Goal: Task Accomplishment & Management: Use online tool/utility

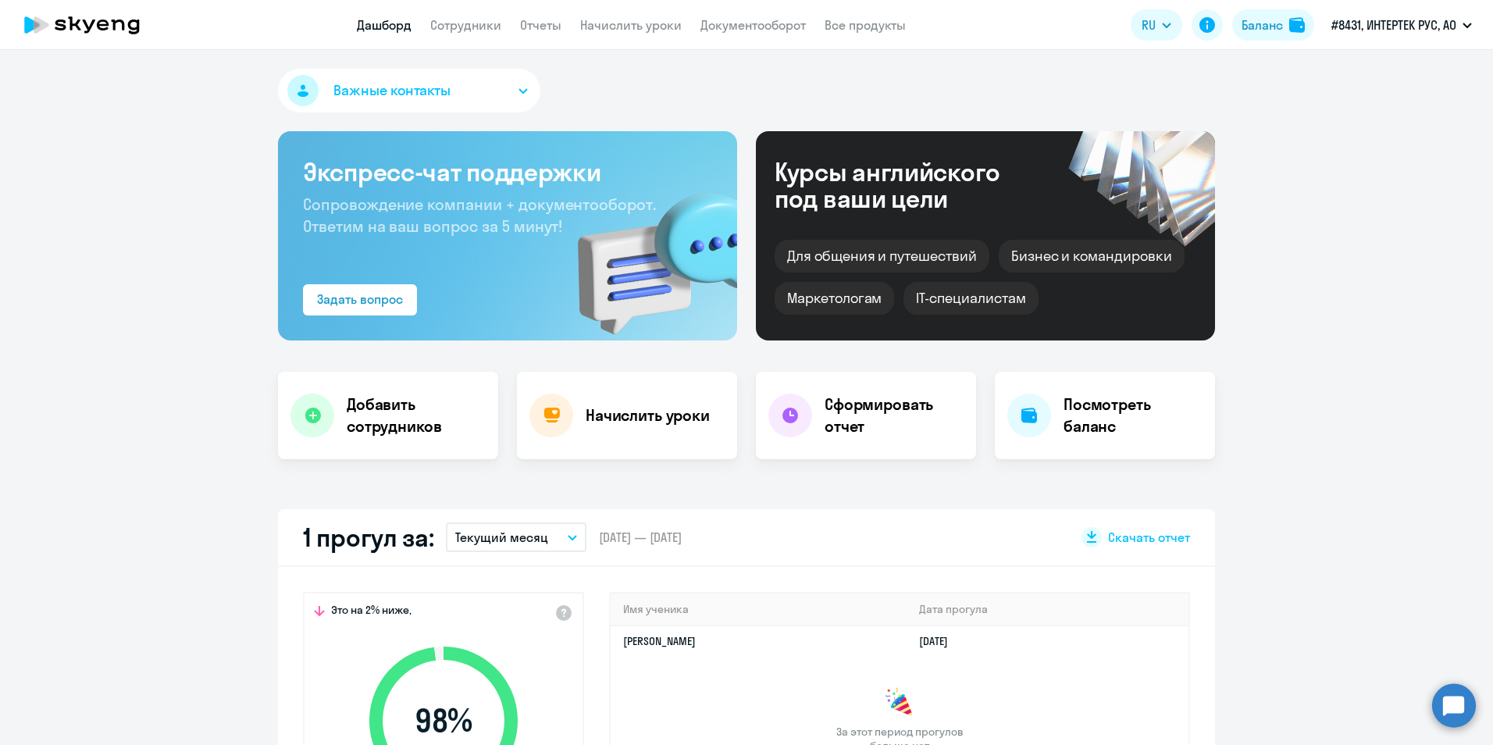
scroll to position [234, 0]
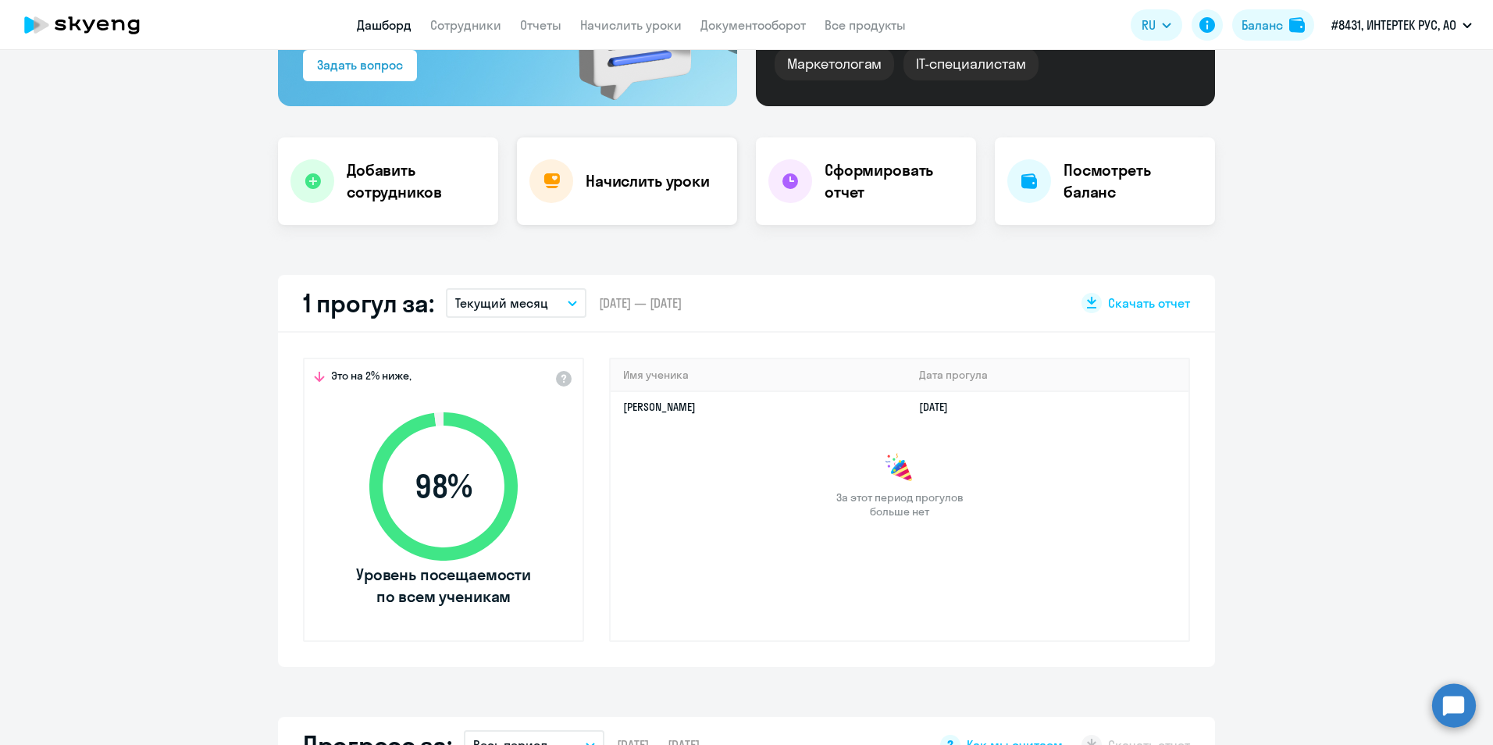
click at [657, 186] on h4 "Начислить уроки" at bounding box center [648, 181] width 124 height 22
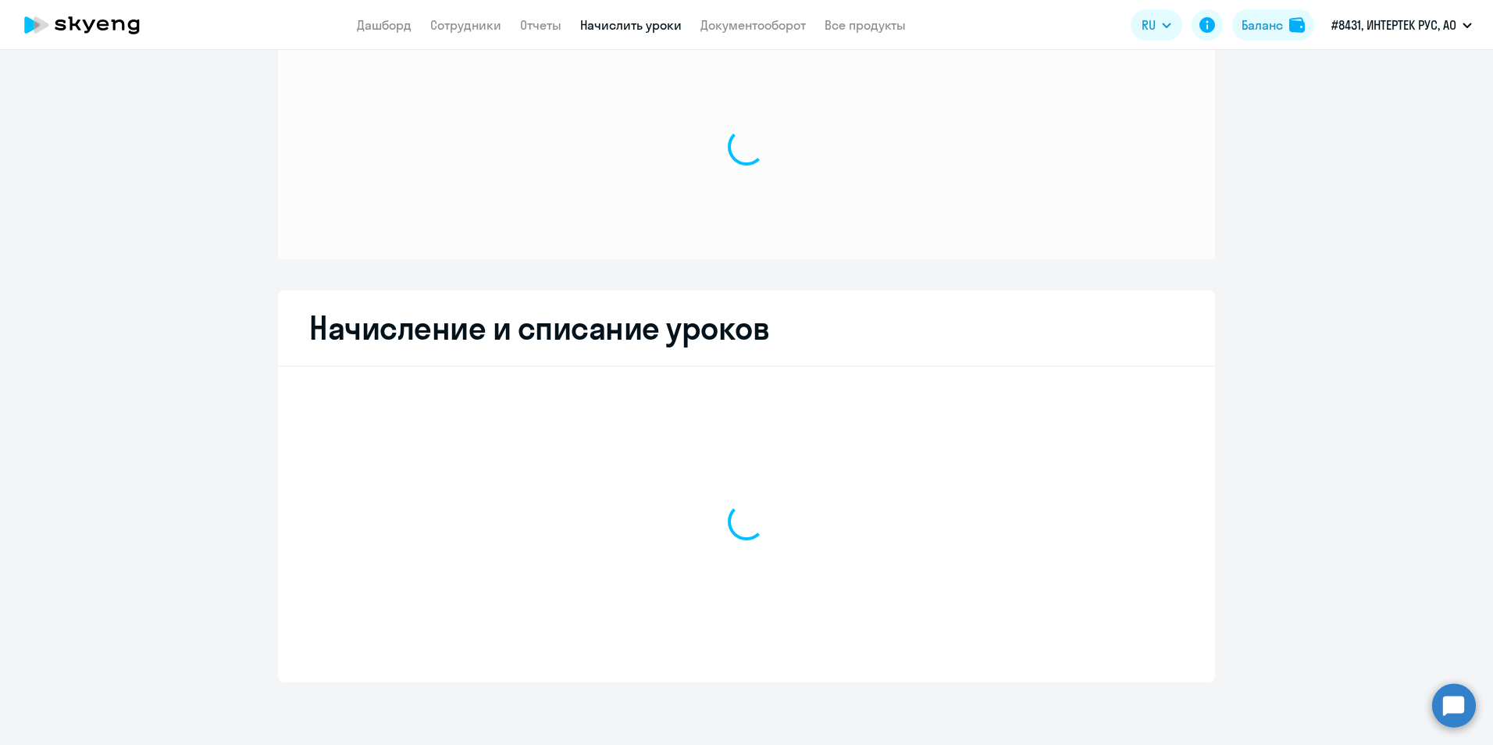
scroll to position [39, 0]
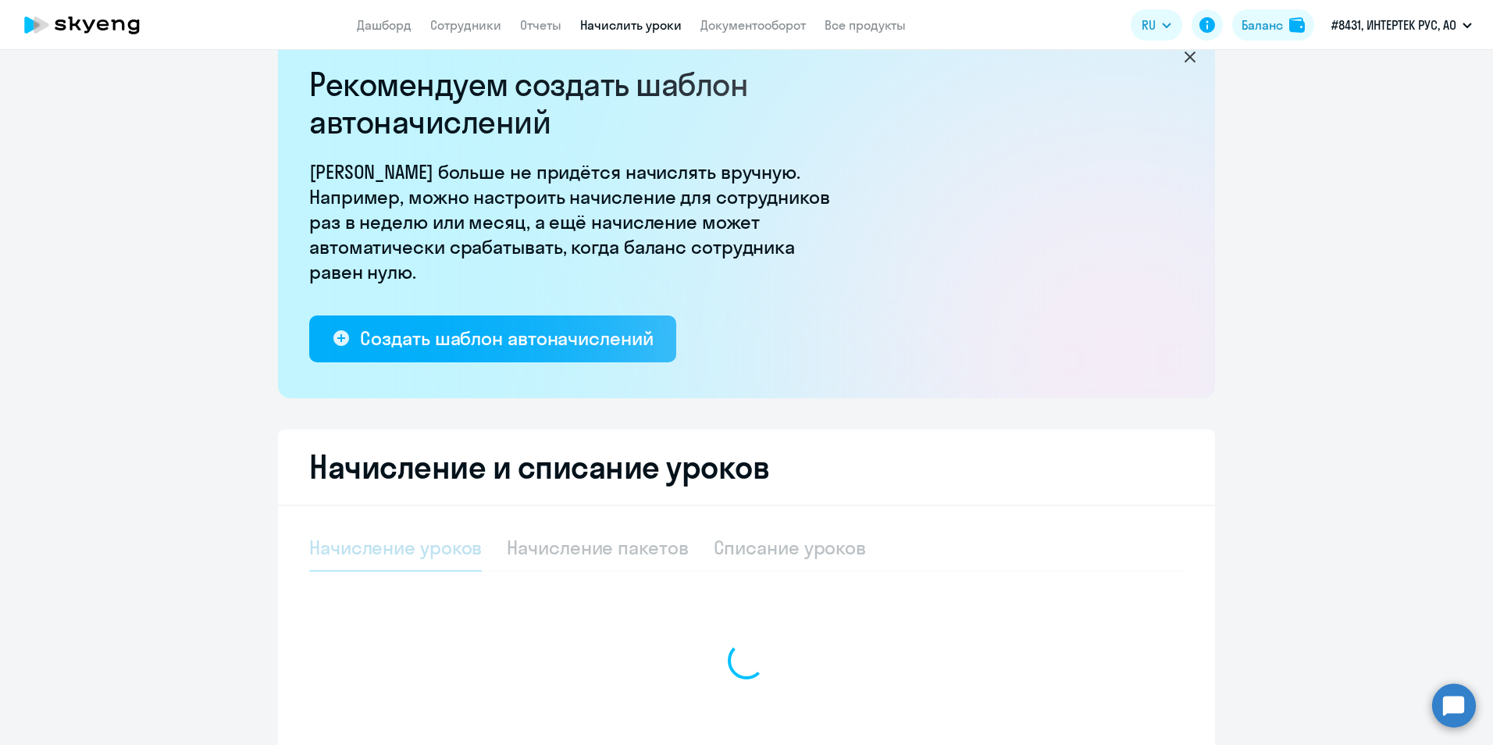
select select "10"
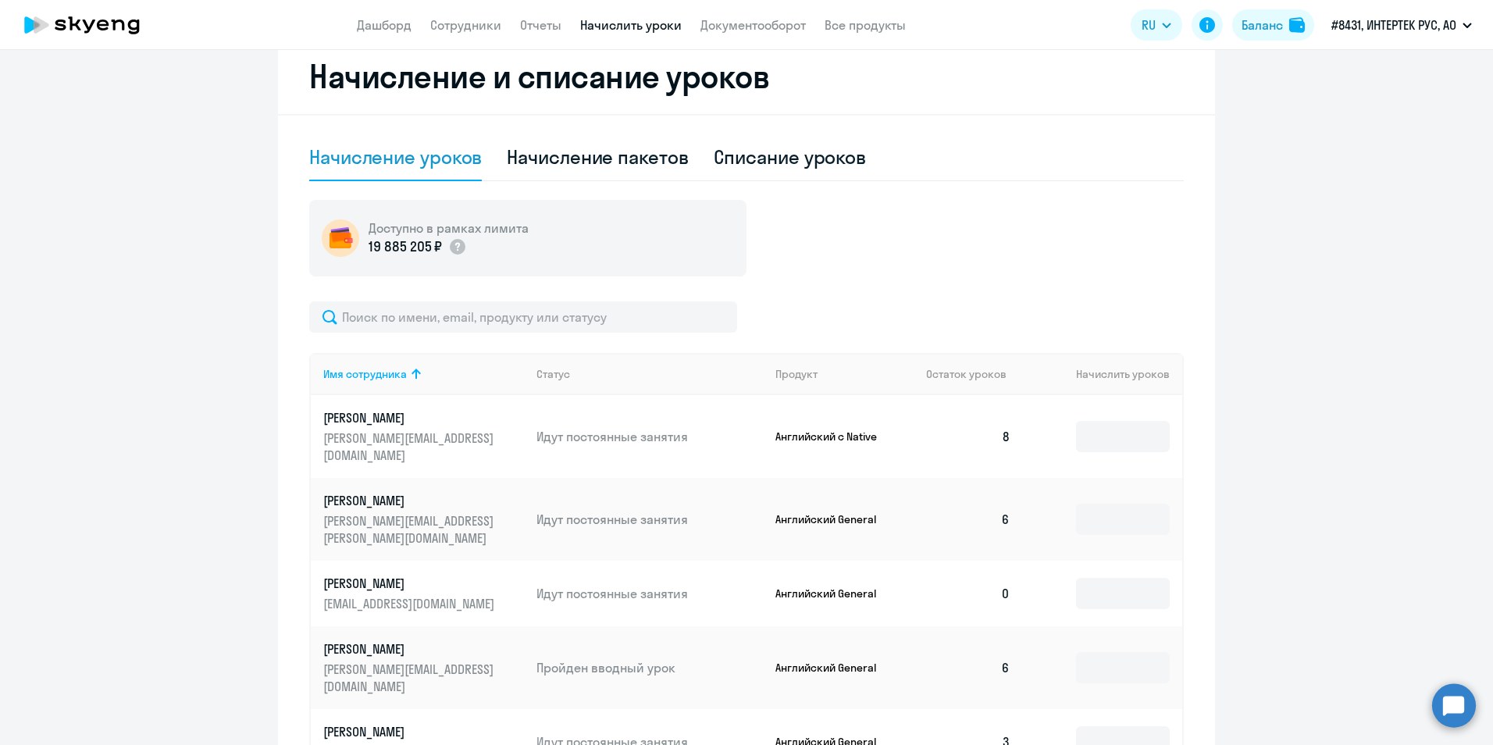
scroll to position [507, 0]
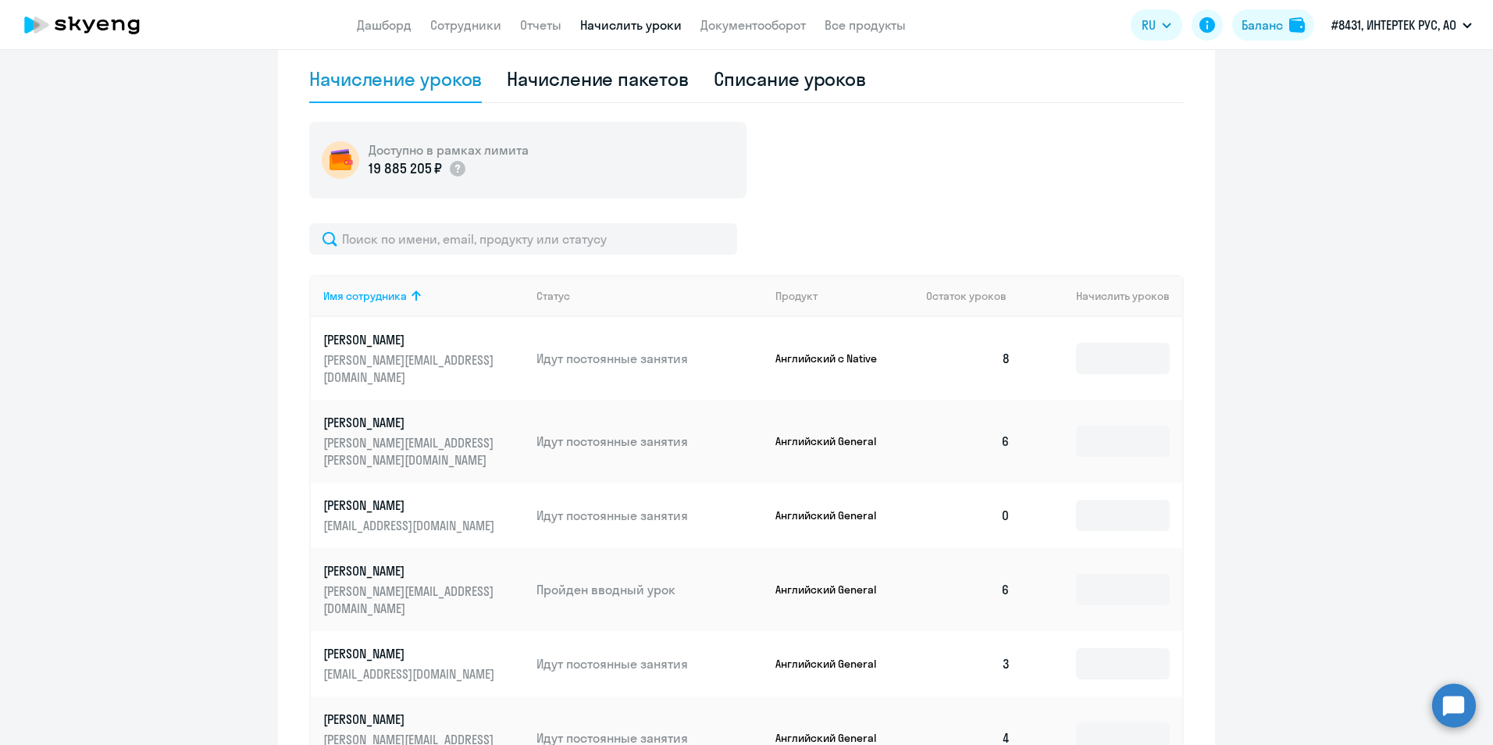
click at [988, 483] on td "0" at bounding box center [967, 516] width 109 height 66
click at [999, 483] on td "0" at bounding box center [967, 516] width 109 height 66
click at [1121, 500] on input at bounding box center [1123, 515] width 94 height 31
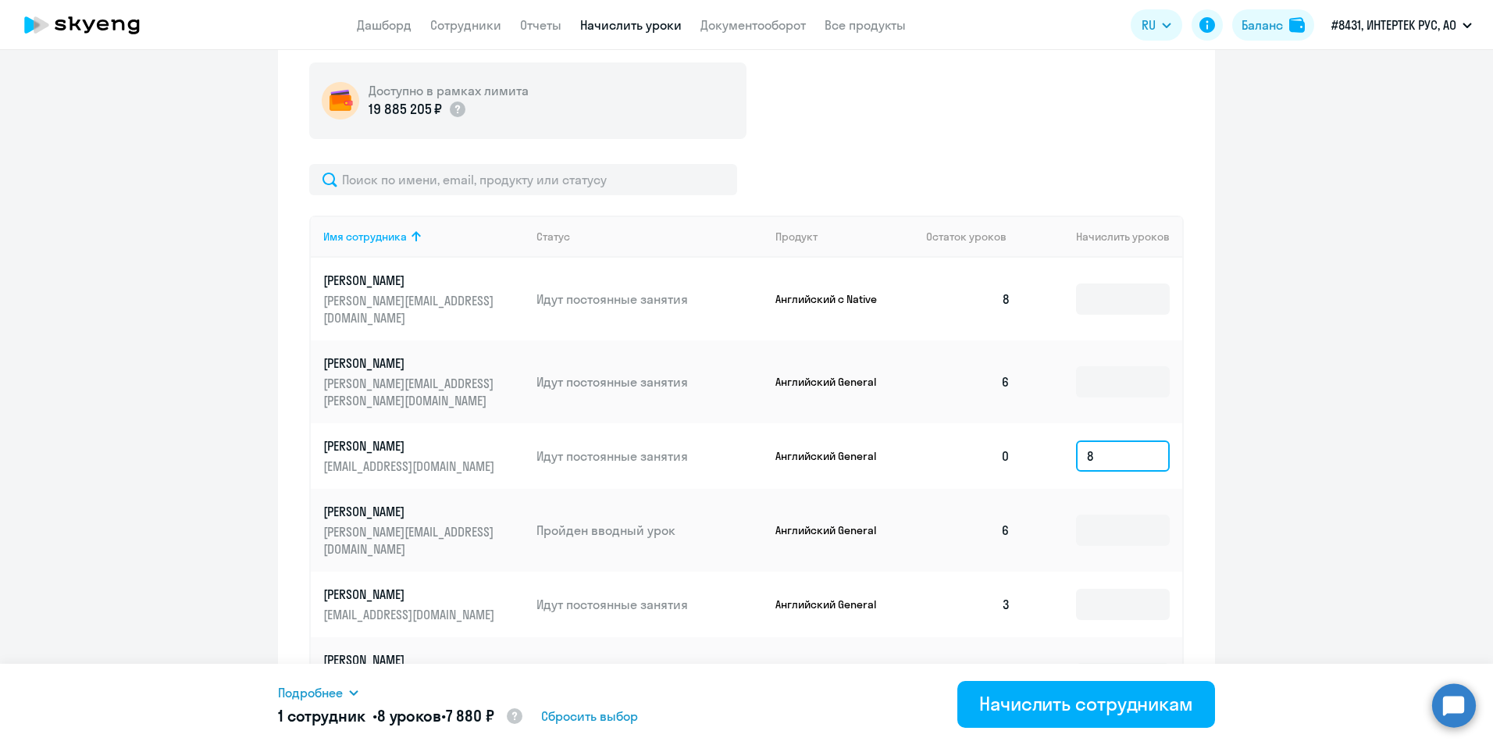
scroll to position [801, 0]
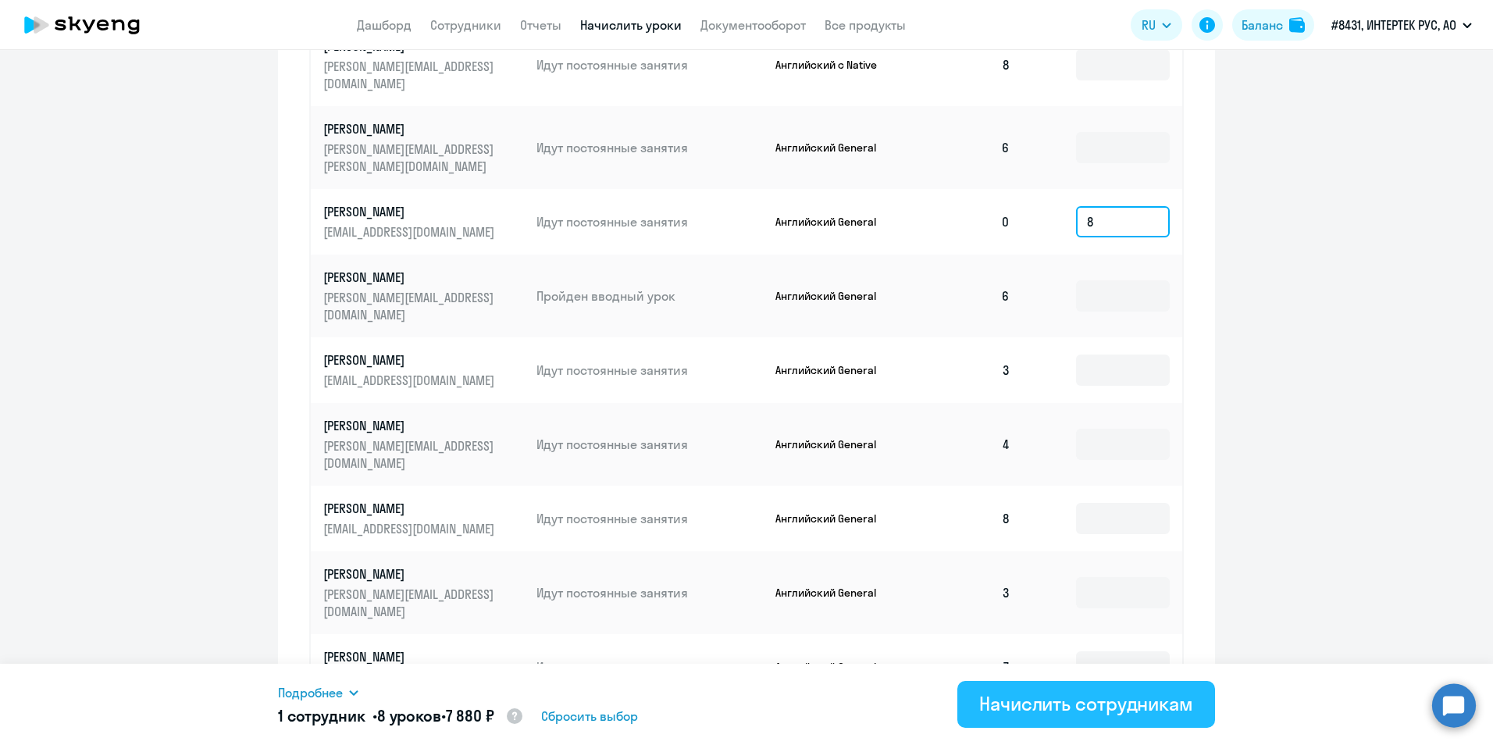
type input "8"
click at [1009, 701] on div "Начислить сотрудникам" at bounding box center [1086, 703] width 214 height 25
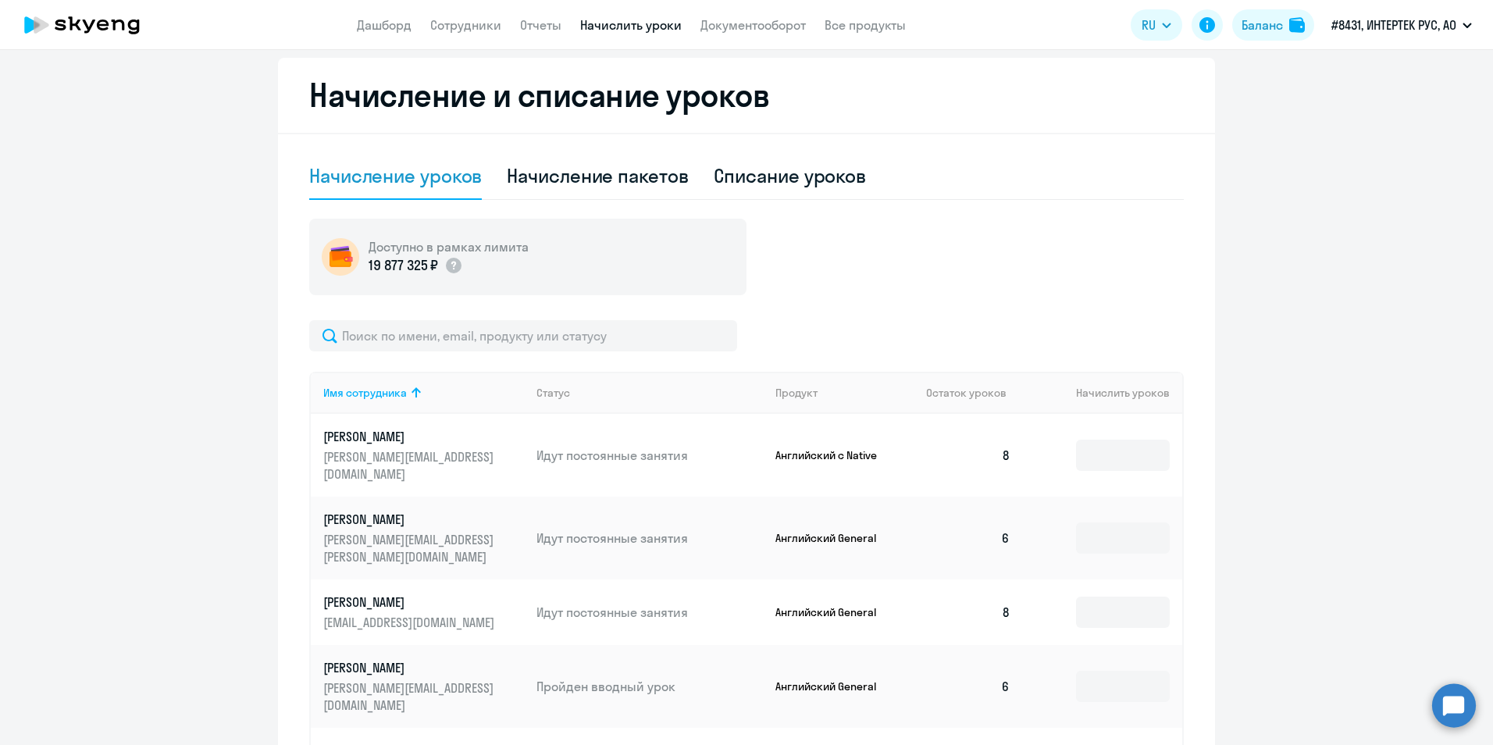
scroll to position [20, 0]
